Goal: Information Seeking & Learning: Learn about a topic

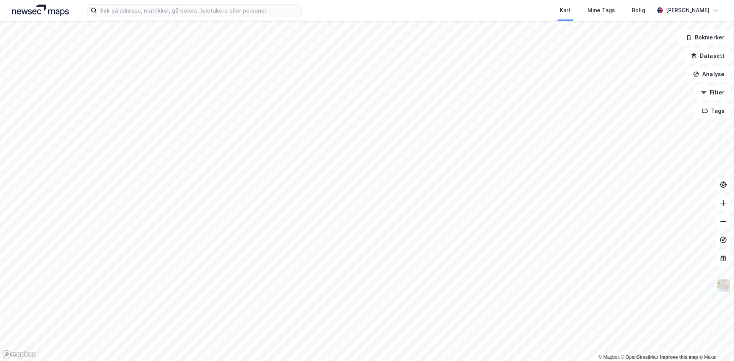
click at [144, 17] on div "Kart Mine Tags Bolig [PERSON_NAME]" at bounding box center [367, 10] width 734 height 21
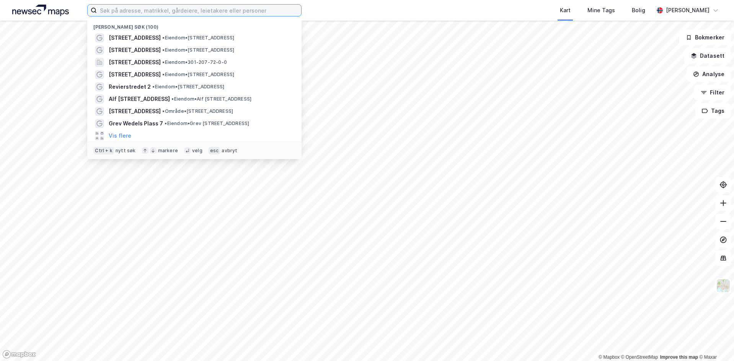
click at [151, 13] on input at bounding box center [199, 10] width 204 height 11
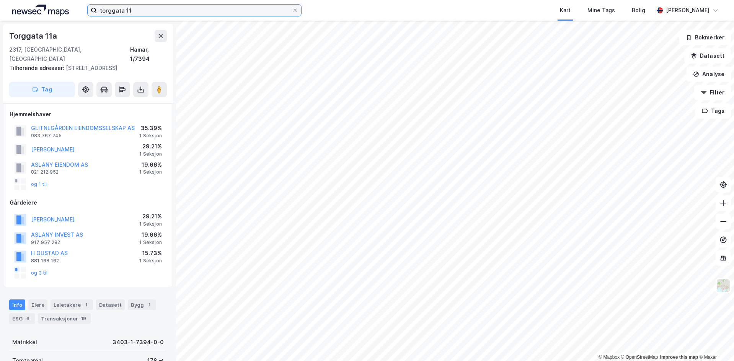
click at [151, 13] on input "torggata 11" at bounding box center [194, 10] width 195 height 11
click at [126, 14] on input "torggata 11" at bounding box center [194, 10] width 195 height 11
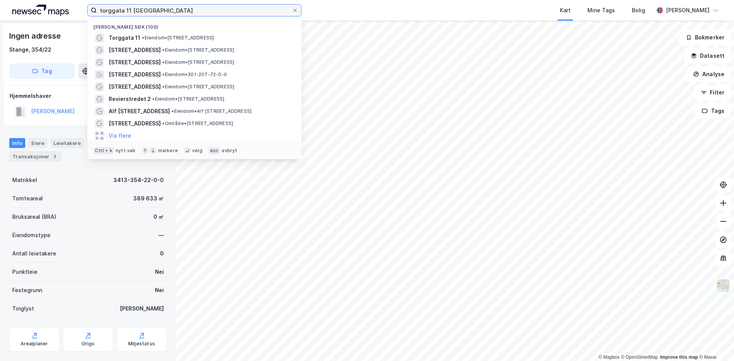
click at [152, 7] on input "torggata 11 [GEOGRAPHIC_DATA]" at bounding box center [194, 10] width 195 height 11
click at [208, 47] on span "• Eiendom • [STREET_ADDRESS]" at bounding box center [198, 50] width 72 height 6
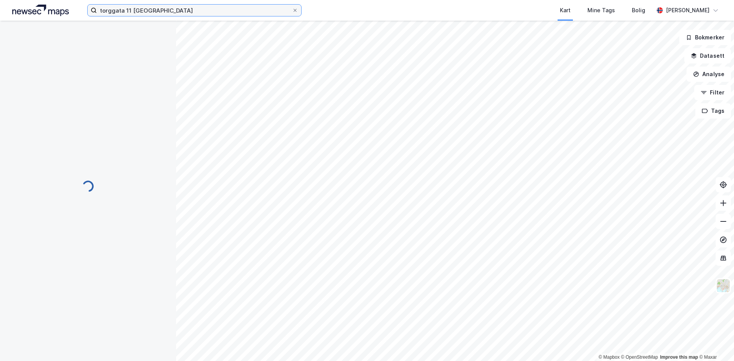
click at [111, 9] on input "torggata 11 [GEOGRAPHIC_DATA]" at bounding box center [194, 10] width 195 height 11
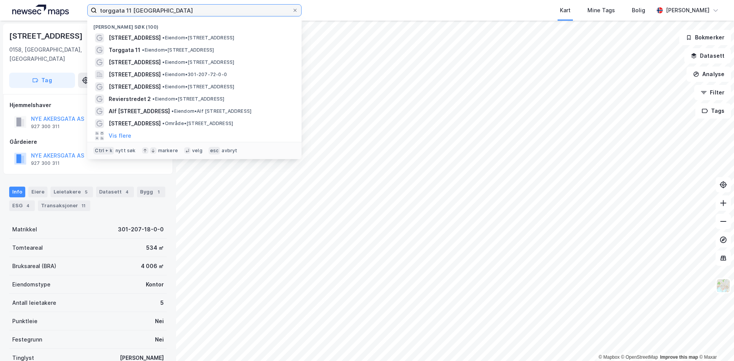
click at [111, 9] on input "torggata 11 [GEOGRAPHIC_DATA]" at bounding box center [194, 10] width 195 height 11
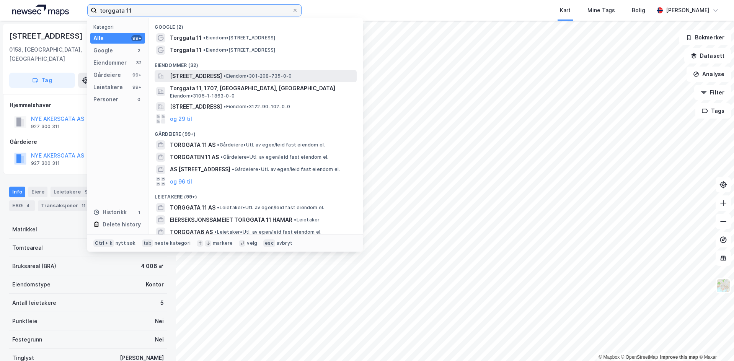
type input "torggata 11"
click at [255, 72] on div "[STREET_ADDRESS] • Eiendom • 301-208-735-0-0" at bounding box center [262, 76] width 185 height 9
